Goal: Communication & Community: Answer question/provide support

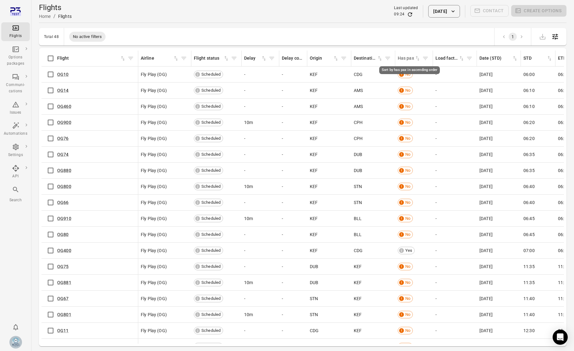
click at [418, 59] on icon "Sort by has pax in ascending order" at bounding box center [418, 58] width 4 height 5
click at [418, 59] on icon "Sort by has pax in descending order" at bounding box center [419, 59] width 2 height 3
click at [64, 75] on link "OG400" at bounding box center [64, 74] width 14 height 5
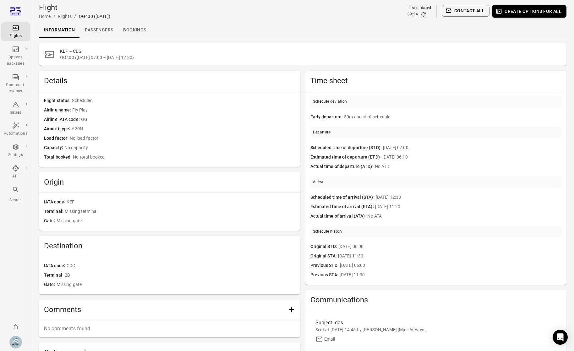
click at [107, 26] on link "Passengers" at bounding box center [99, 30] width 38 height 15
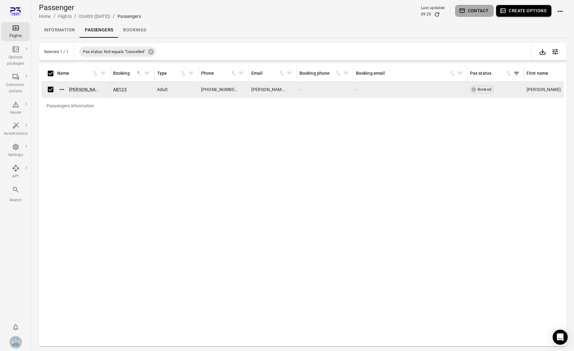
click at [473, 12] on button "Contact" at bounding box center [475, 11] width 39 height 12
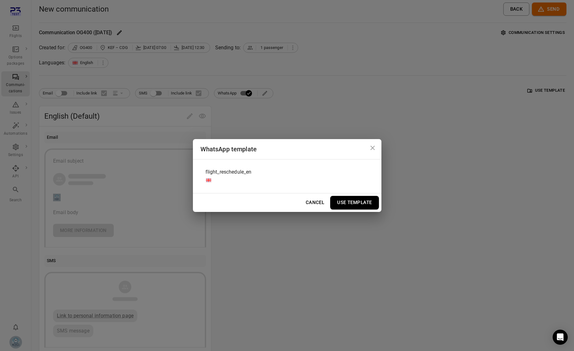
click at [256, 168] on div "flight_reschedule_en" at bounding box center [288, 177] width 174 height 24
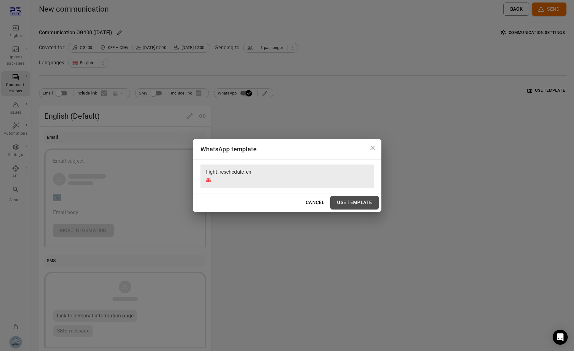
click at [346, 198] on button "Use Template" at bounding box center [354, 202] width 48 height 13
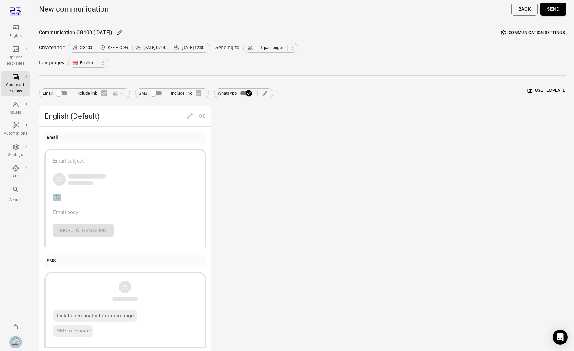
click at [552, 7] on button "Send" at bounding box center [553, 9] width 26 height 13
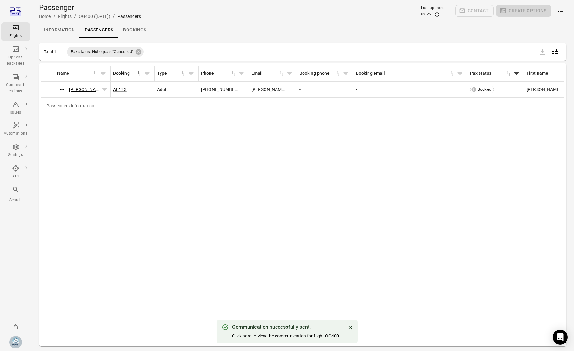
click at [87, 91] on link "[PERSON_NAME]" at bounding box center [86, 89] width 34 height 5
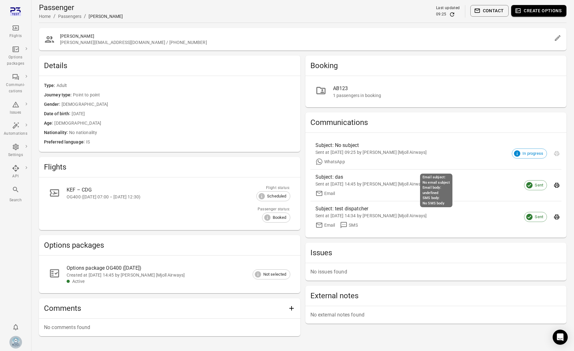
click at [388, 150] on div "Sent at [DATE] 09:25 by [PERSON_NAME] [Mjoll Airways]" at bounding box center [431, 152] width 231 height 6
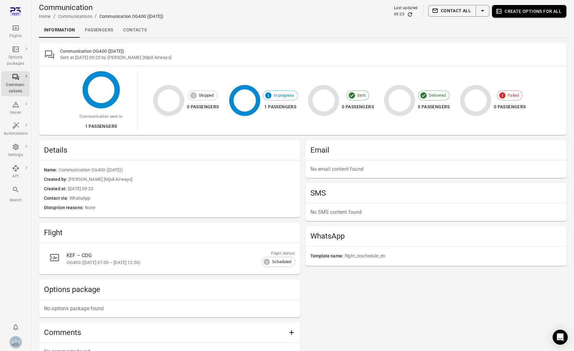
click at [104, 30] on link "Passengers" at bounding box center [99, 30] width 38 height 15
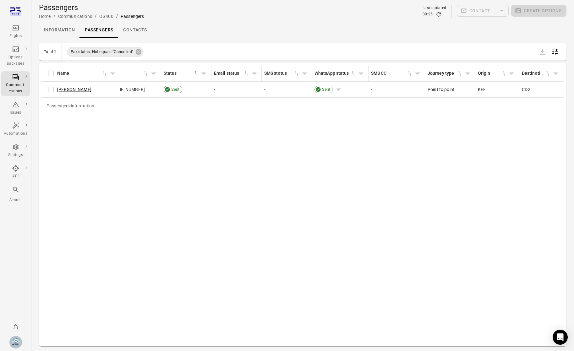
scroll to position [0, 386]
click at [318, 86] on div "Sent" at bounding box center [324, 90] width 19 height 8
click at [398, 145] on div "Passengers information Name First name Last name Booking Pax status Email Email…" at bounding box center [302, 205] width 523 height 279
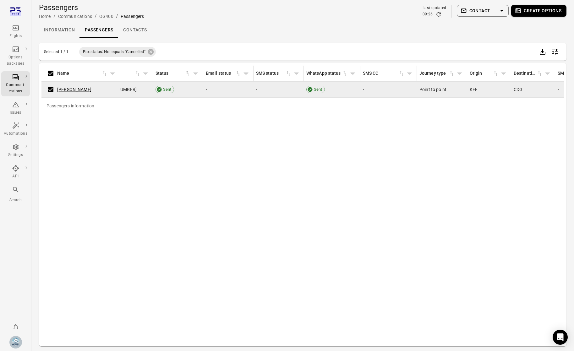
click at [481, 13] on button "Contact" at bounding box center [476, 11] width 39 height 12
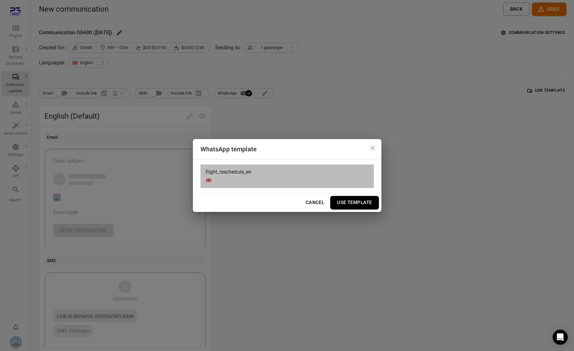
click at [292, 166] on div "flight_reschedule_en" at bounding box center [288, 177] width 174 height 24
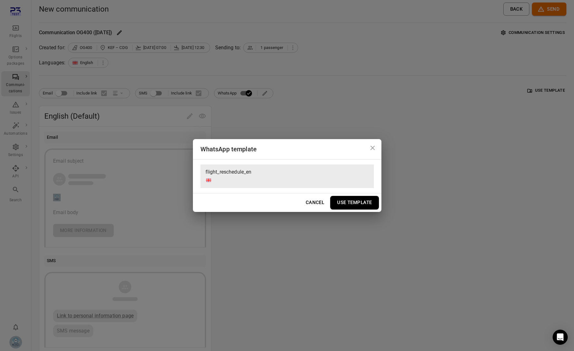
click at [355, 203] on button "Use Template" at bounding box center [354, 202] width 48 height 13
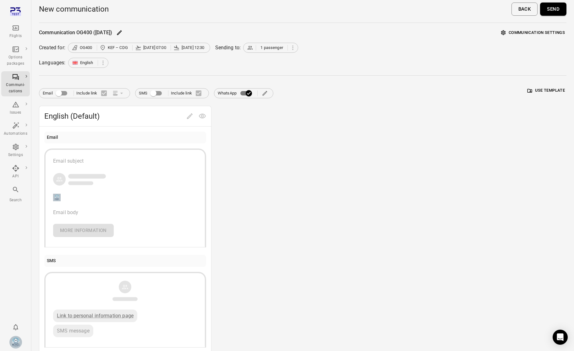
click at [547, 12] on button "Send" at bounding box center [553, 9] width 26 height 13
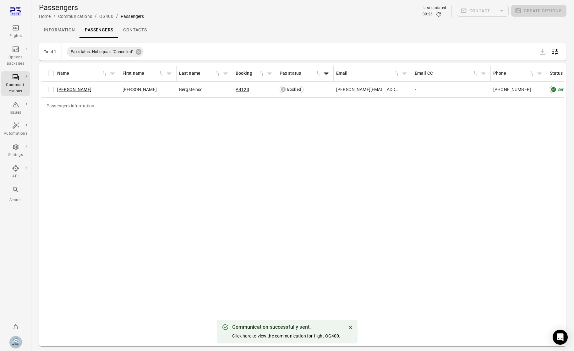
click at [313, 333] on div "Click here to view the communication for flight OG400." at bounding box center [286, 336] width 108 height 6
click at [316, 337] on link "Click here to view the communication for flight OG400." at bounding box center [286, 336] width 108 height 5
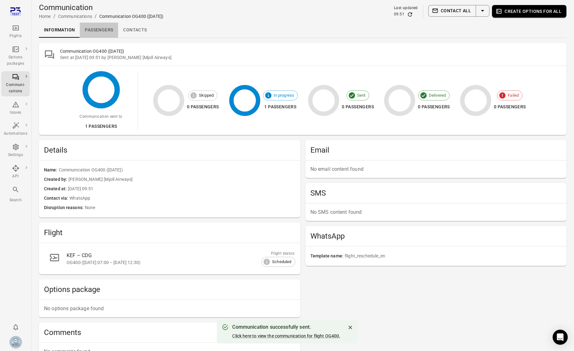
click at [106, 33] on link "Passengers" at bounding box center [99, 30] width 38 height 15
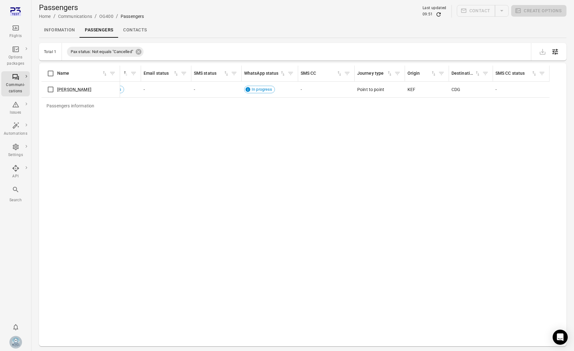
scroll to position [0, 474]
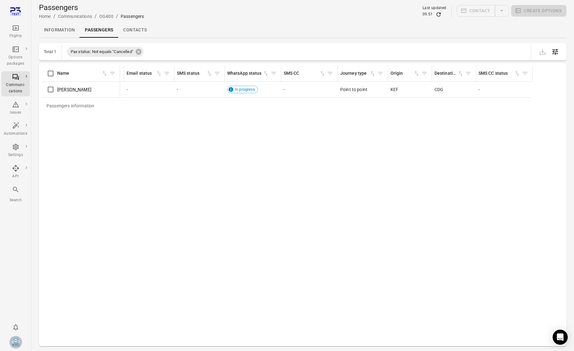
click at [441, 14] on icon "Refresh data" at bounding box center [439, 14] width 4 height 4
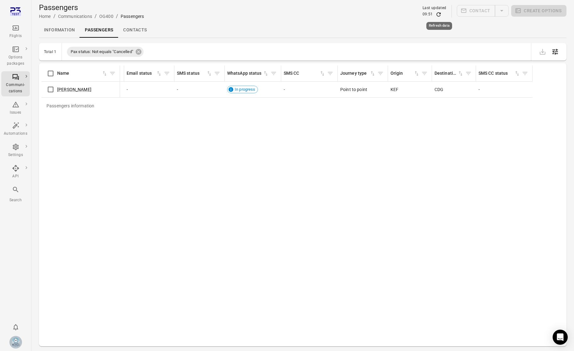
click at [441, 14] on icon "Refresh data" at bounding box center [439, 14] width 4 height 4
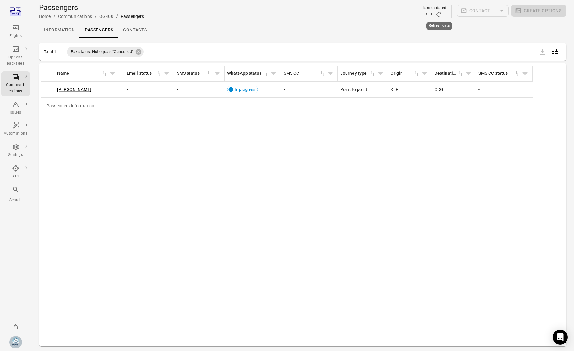
click at [441, 14] on icon "Refresh data" at bounding box center [439, 14] width 4 height 4
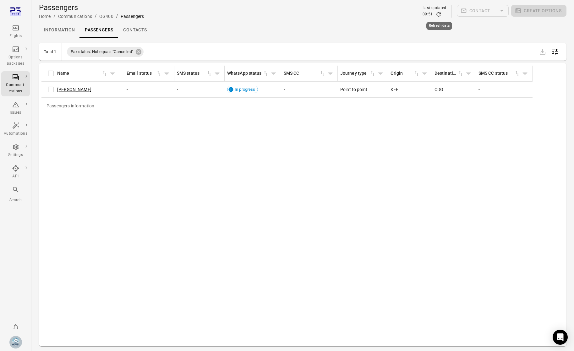
click at [441, 14] on icon "Refresh data" at bounding box center [439, 14] width 4 height 4
click at [442, 13] on icon "Refresh data" at bounding box center [439, 14] width 6 height 6
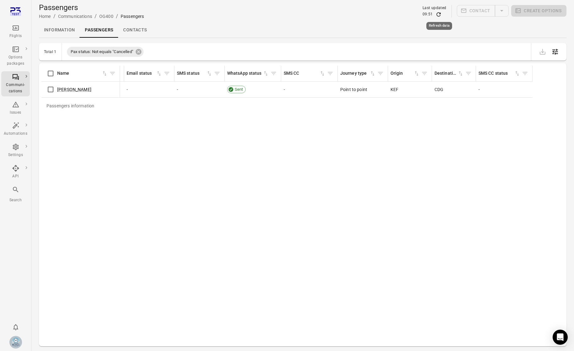
click at [441, 12] on icon "Refresh data" at bounding box center [439, 14] width 6 height 6
click at [439, 14] on icon "Refresh data" at bounding box center [439, 14] width 6 height 6
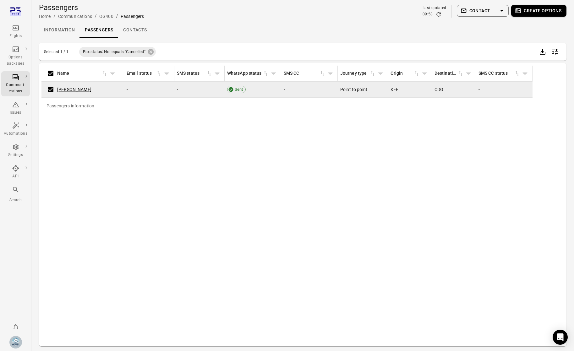
click at [477, 8] on button "Contact" at bounding box center [476, 11] width 39 height 12
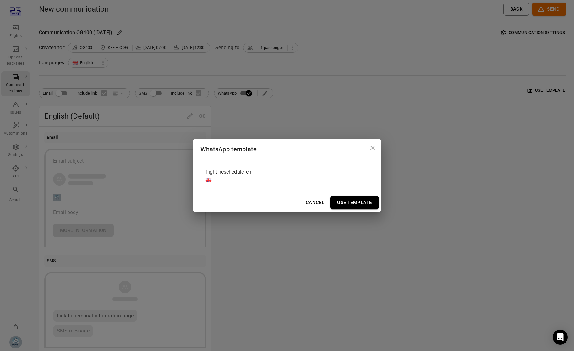
click at [318, 171] on div "flight_reschedule_en" at bounding box center [288, 177] width 174 height 24
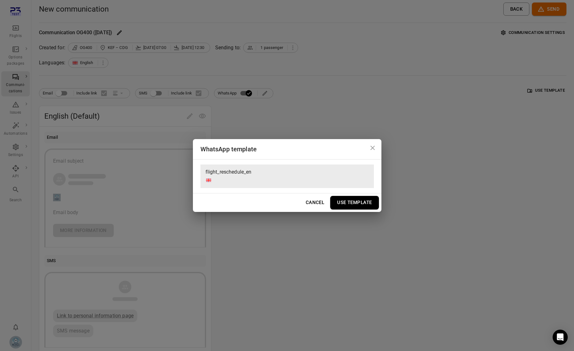
click at [361, 200] on button "Use Template" at bounding box center [354, 202] width 48 height 13
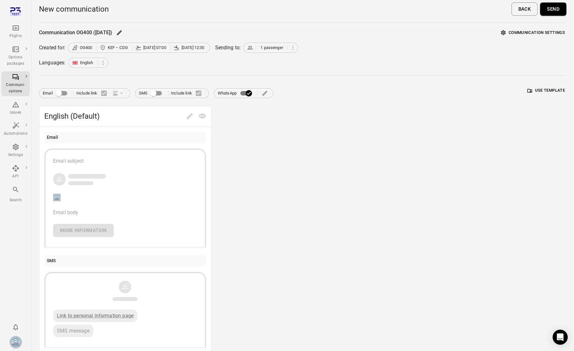
click at [549, 11] on button "Send" at bounding box center [553, 9] width 26 height 13
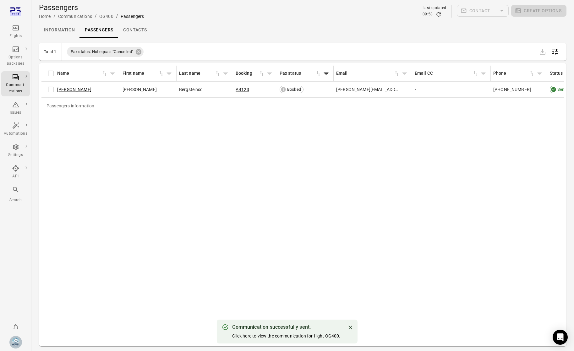
click at [303, 332] on div "Communication successfully sent. Click here to view the communication for fligh…" at bounding box center [286, 332] width 108 height 20
click at [303, 336] on link "Click here to view the communication for flight OG400." at bounding box center [286, 336] width 108 height 5
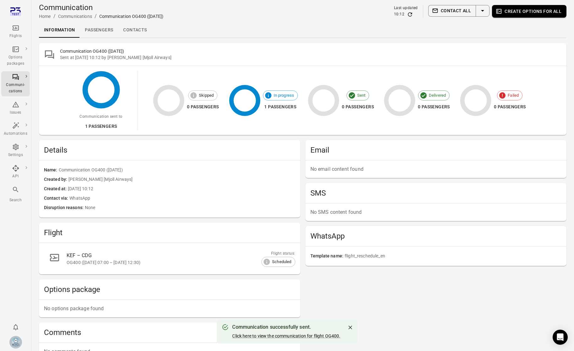
click at [102, 34] on link "Passengers" at bounding box center [99, 30] width 38 height 15
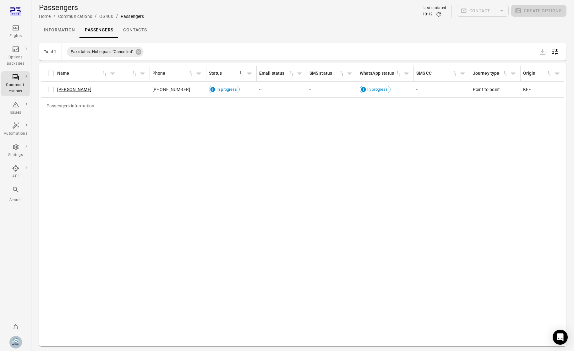
scroll to position [0, 369]
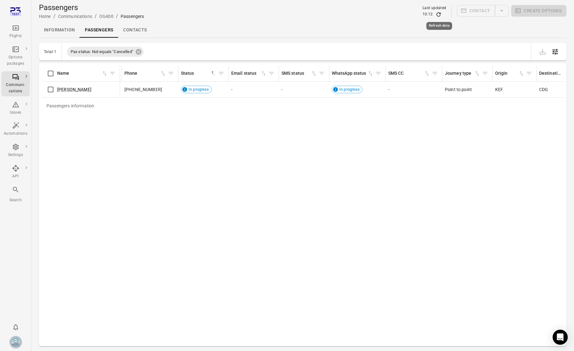
click at [438, 15] on icon "Refresh data" at bounding box center [439, 14] width 6 height 6
click at [440, 17] on icon "Refresh data" at bounding box center [439, 14] width 6 height 6
click at [348, 90] on span "Delivered" at bounding box center [347, 89] width 21 height 6
click at [439, 13] on icon "Refresh data" at bounding box center [439, 14] width 6 height 6
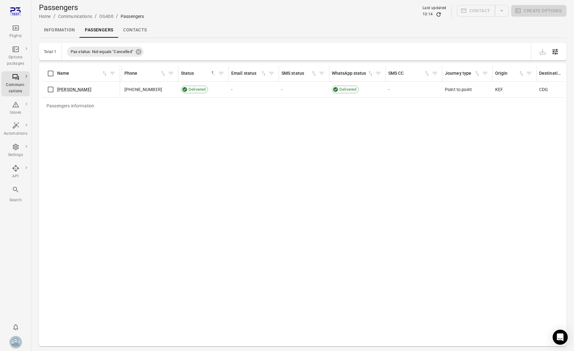
click at [439, 14] on icon "Refresh data" at bounding box center [439, 14] width 6 height 6
click at [423, 157] on div "Passengers information Name First name Last name Booking Pax status Email Email…" at bounding box center [302, 205] width 523 height 279
